Goal: Task Accomplishment & Management: Manage account settings

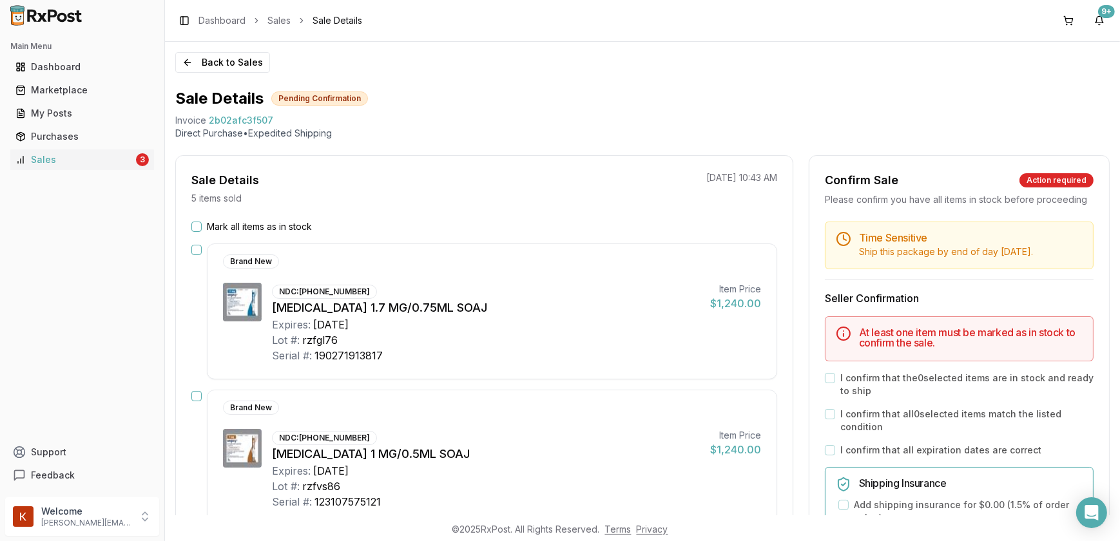
click at [193, 225] on button "Mark all items as in stock" at bounding box center [196, 227] width 10 height 10
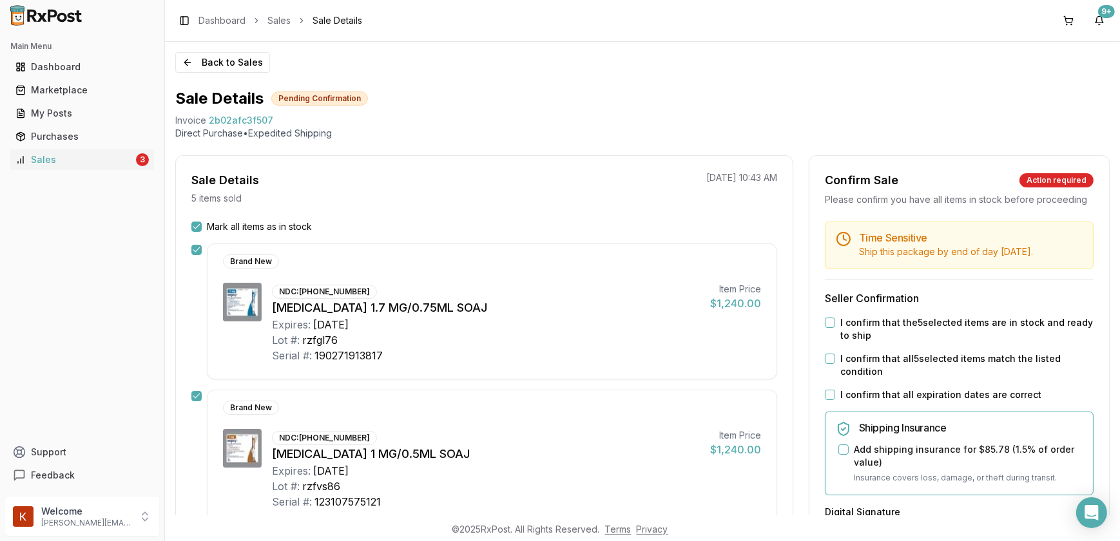
click at [831, 328] on button "I confirm that the 5 selected items are in stock and ready to ship" at bounding box center [830, 323] width 10 height 10
click at [827, 364] on button "I confirm that all 5 selected items match the listed condition" at bounding box center [830, 359] width 10 height 10
click at [829, 400] on button "I confirm that all expiration dates are correct" at bounding box center [830, 395] width 10 height 10
click at [840, 455] on button "Add shipping insurance for $85.78 ( 1.5 % of order value)" at bounding box center [843, 449] width 10 height 10
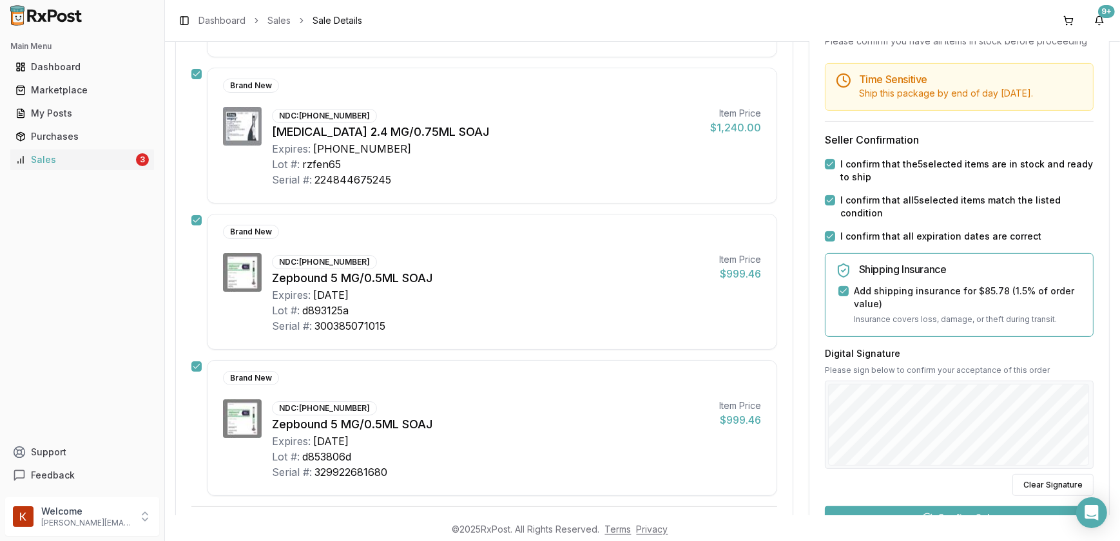
scroll to position [630, 0]
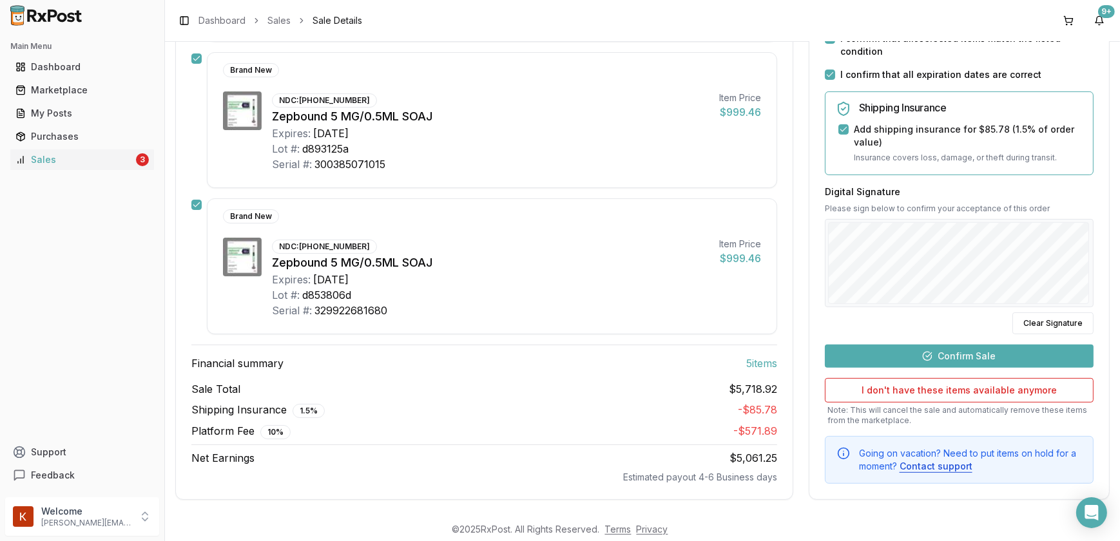
click at [916, 356] on button "Confirm Sale" at bounding box center [959, 356] width 269 height 23
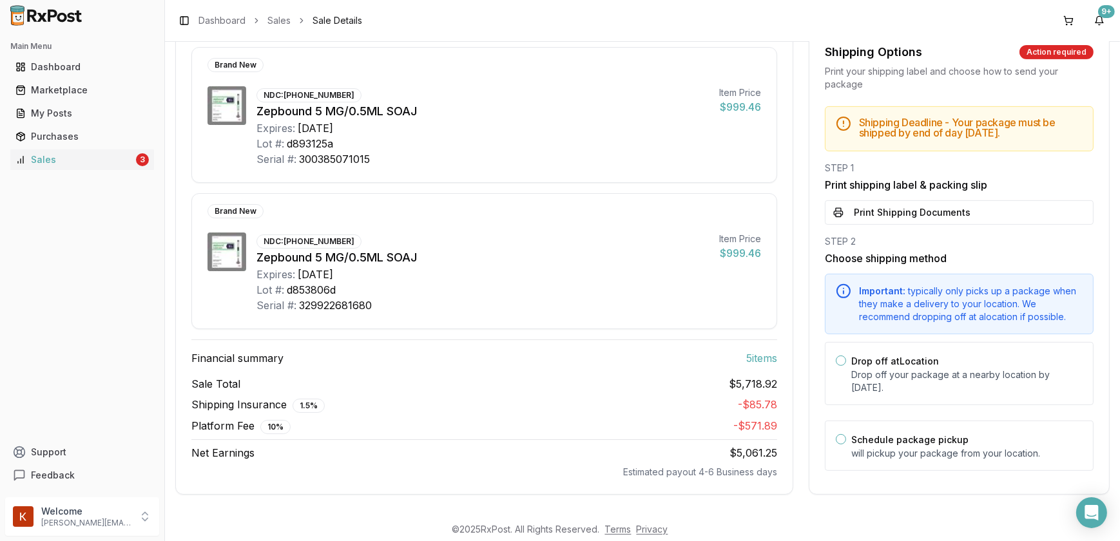
scroll to position [607, 0]
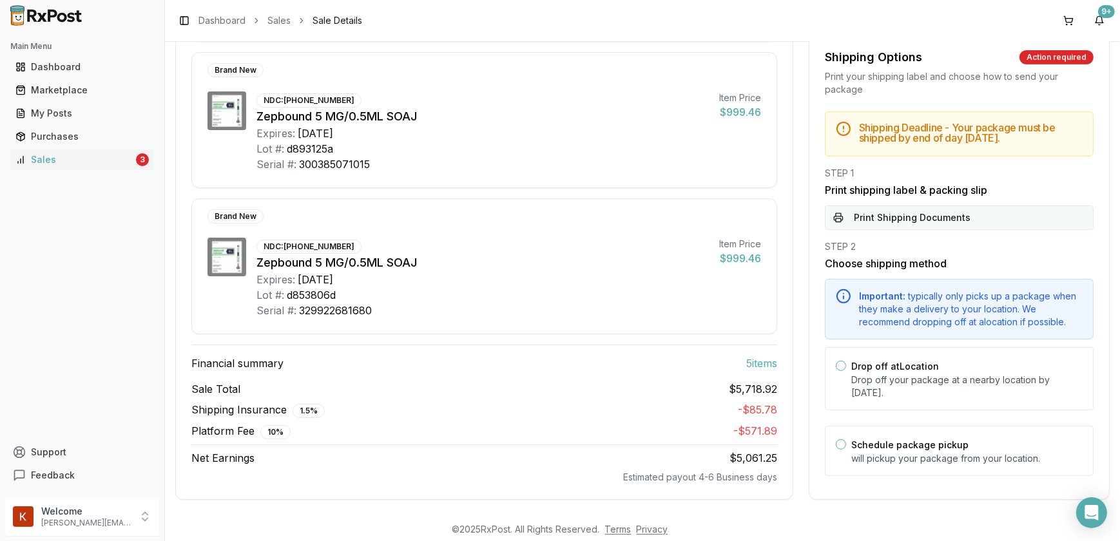
click at [895, 215] on button "Print Shipping Documents" at bounding box center [959, 217] width 269 height 24
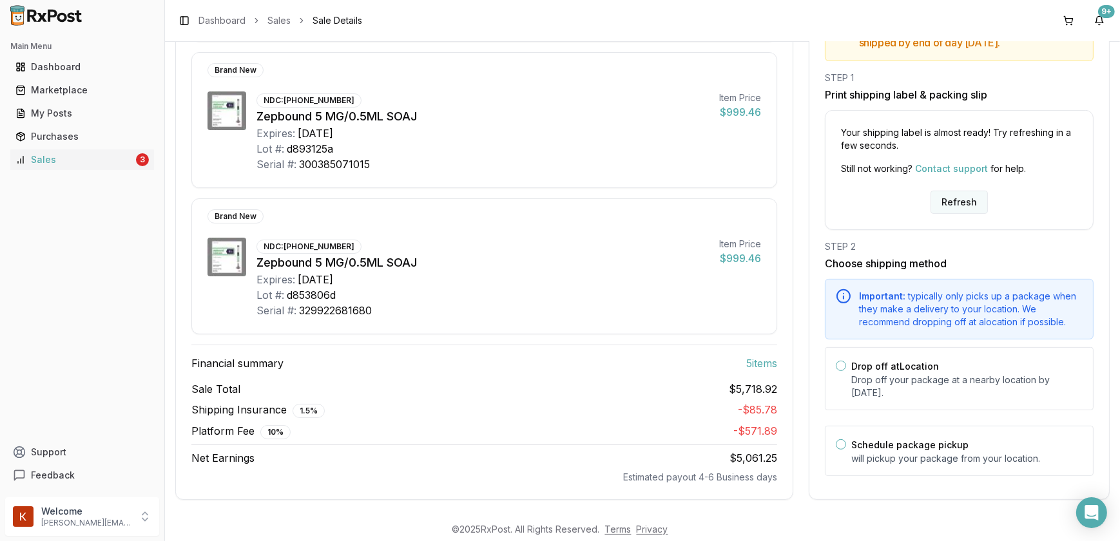
click at [951, 202] on button "Refresh" at bounding box center [958, 202] width 57 height 23
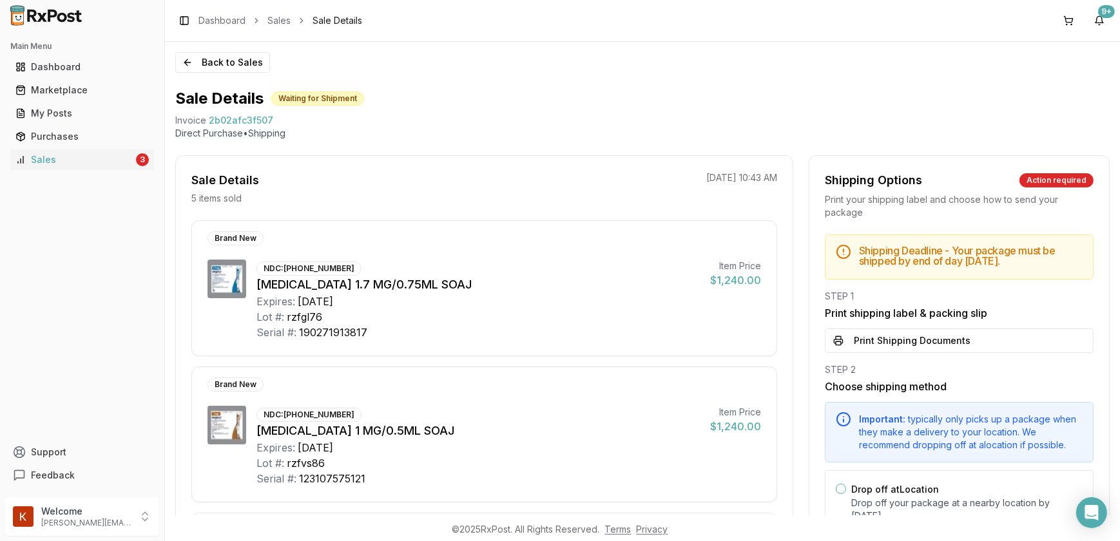
click at [906, 352] on button "Print Shipping Documents" at bounding box center [959, 341] width 269 height 24
